Goal: Use online tool/utility: Utilize a website feature to perform a specific function

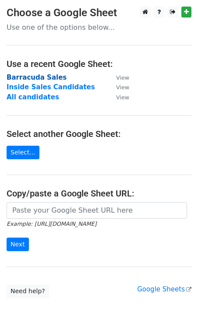
click at [35, 77] on strong "Barracuda Sales" at bounding box center [37, 78] width 60 height 8
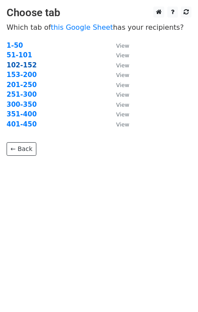
click at [24, 68] on strong "102-152" at bounding box center [22, 65] width 30 height 8
